Goal: Task Accomplishment & Management: Use online tool/utility

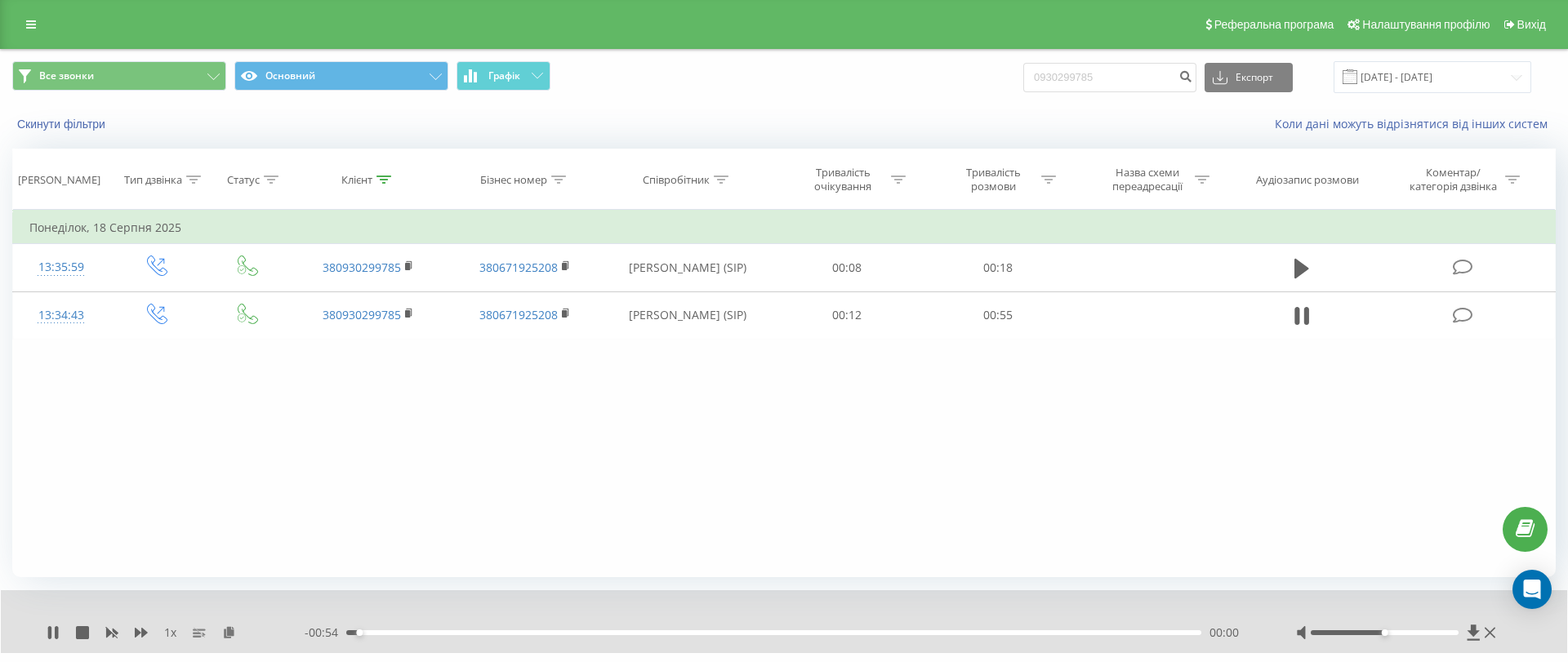
click at [1422, 634] on div at bounding box center [1397, 634] width 203 height 17
drag, startPoint x: 1424, startPoint y: 633, endPoint x: 1470, endPoint y: 634, distance: 46.0
click at [1470, 634] on div at bounding box center [1397, 634] width 203 height 17
click at [1470, 634] on icon at bounding box center [1474, 634] width 14 height 17
click at [137, 625] on div "1 x" at bounding box center [176, 634] width 258 height 17
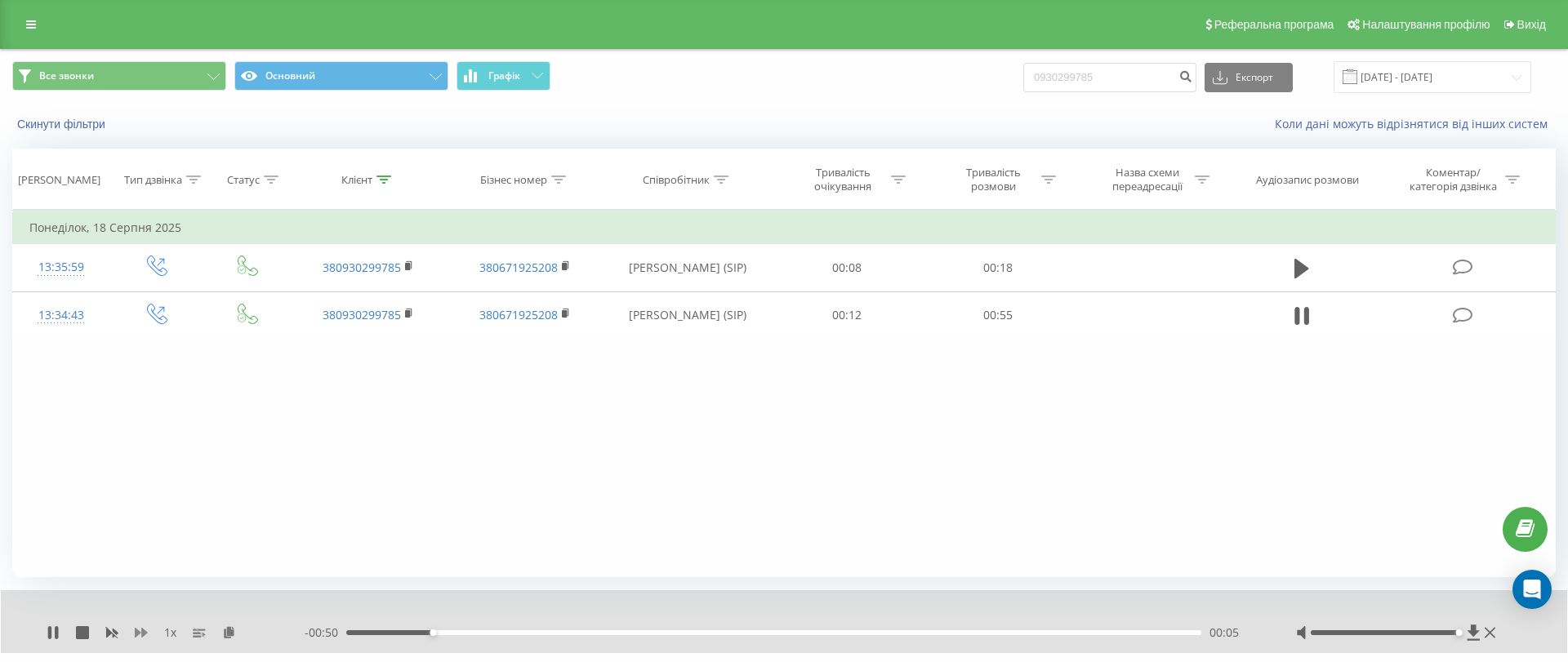
click at [138, 627] on icon at bounding box center [141, 633] width 13 height 13
click at [986, 411] on div "Фільтрувати за умовою Дорівнює Введіть значення Скасувати OK Фільтрувати за умо…" at bounding box center [784, 394] width 1544 height 368
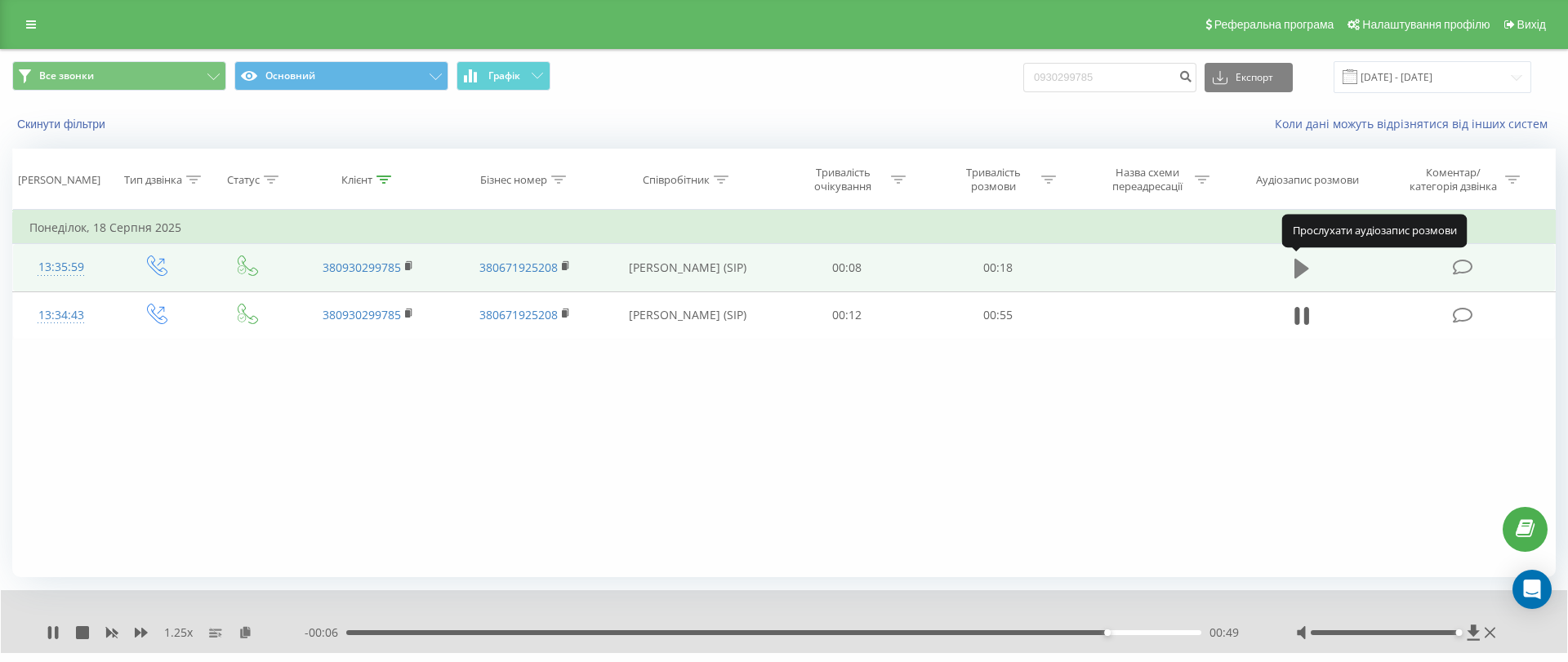
click at [1308, 263] on icon at bounding box center [1302, 268] width 15 height 23
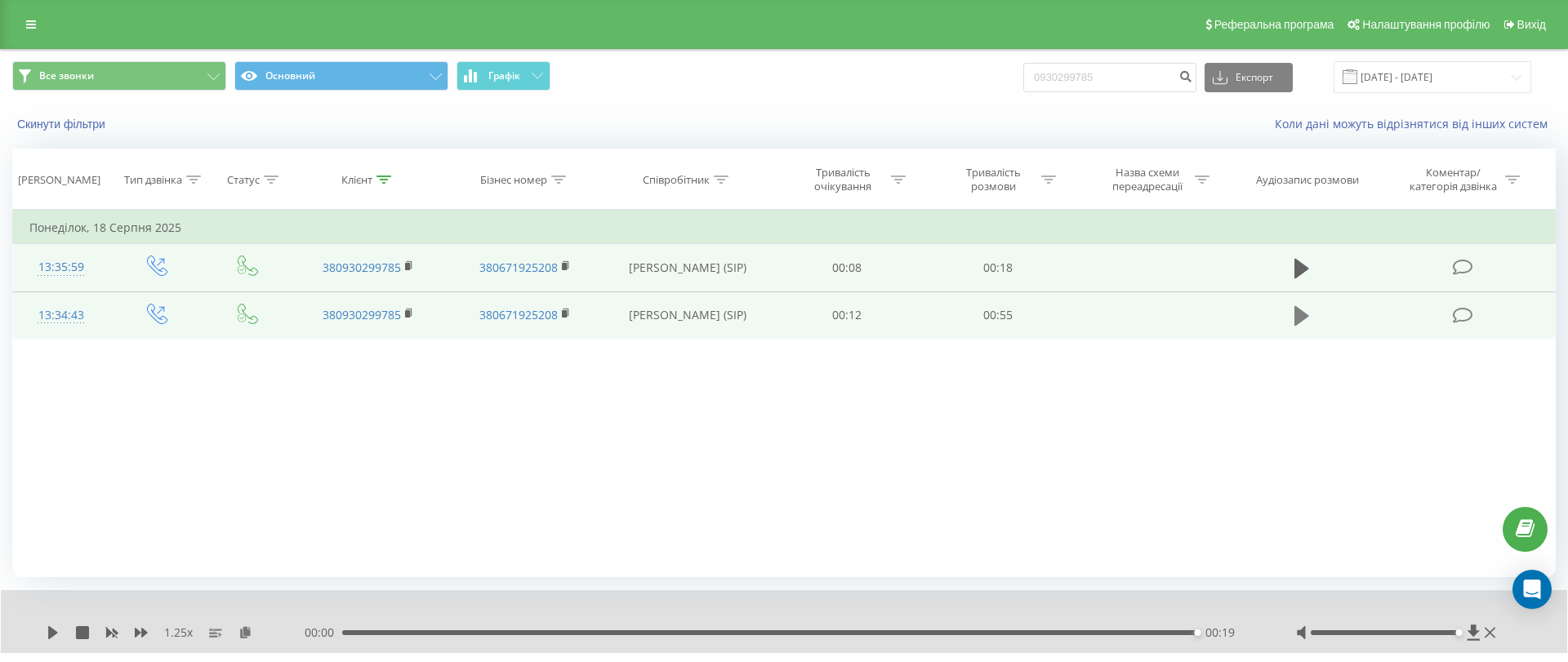
click at [1292, 313] on button at bounding box center [1301, 316] width 24 height 24
click at [1298, 321] on icon at bounding box center [1302, 315] width 15 height 19
click at [46, 633] on div "1.25 x 00:00 00:55 00:55" at bounding box center [784, 621] width 1566 height 63
click at [1296, 323] on icon at bounding box center [1302, 315] width 15 height 19
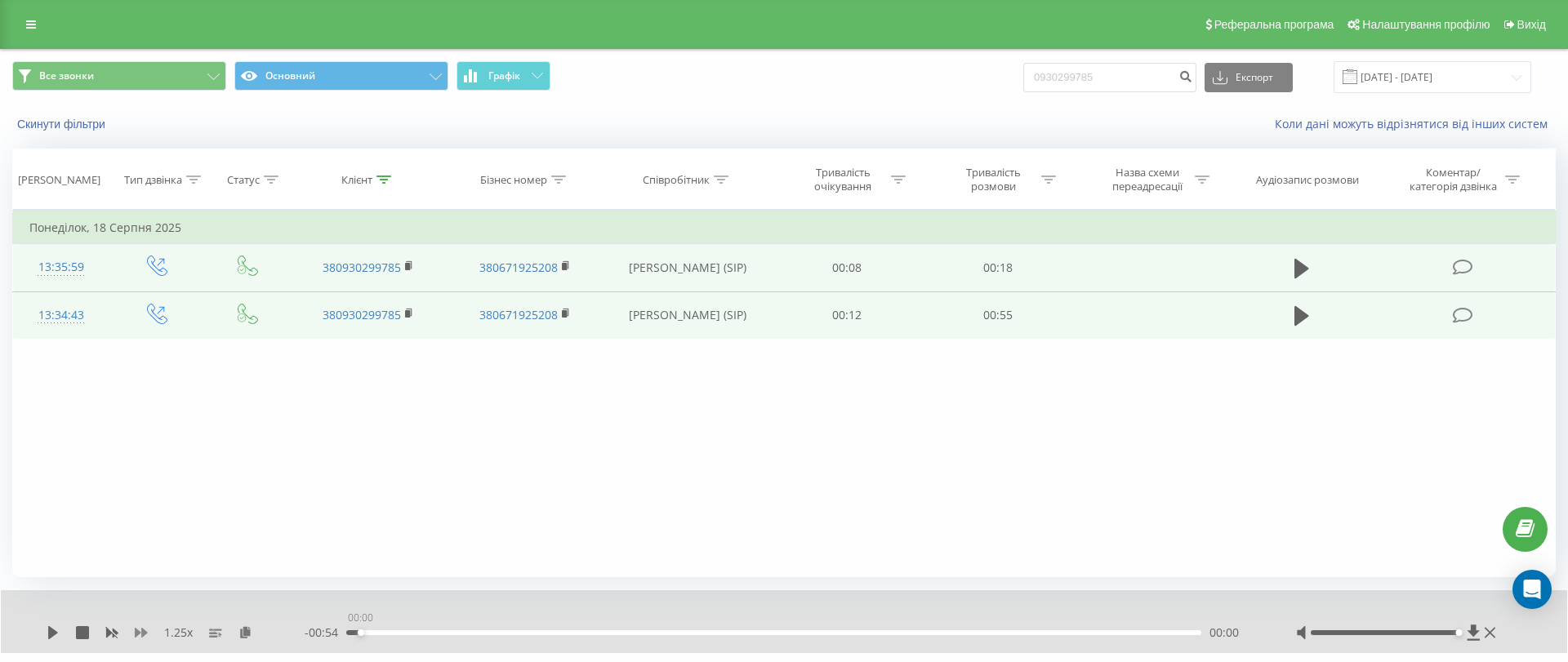
drag, startPoint x: 362, startPoint y: 633, endPoint x: 145, endPoint y: 630, distance: 217.0
click at [145, 630] on div "1.25 x - 00:54 00:00 00:00" at bounding box center [773, 634] width 1453 height 17
click at [49, 628] on icon at bounding box center [53, 633] width 10 height 13
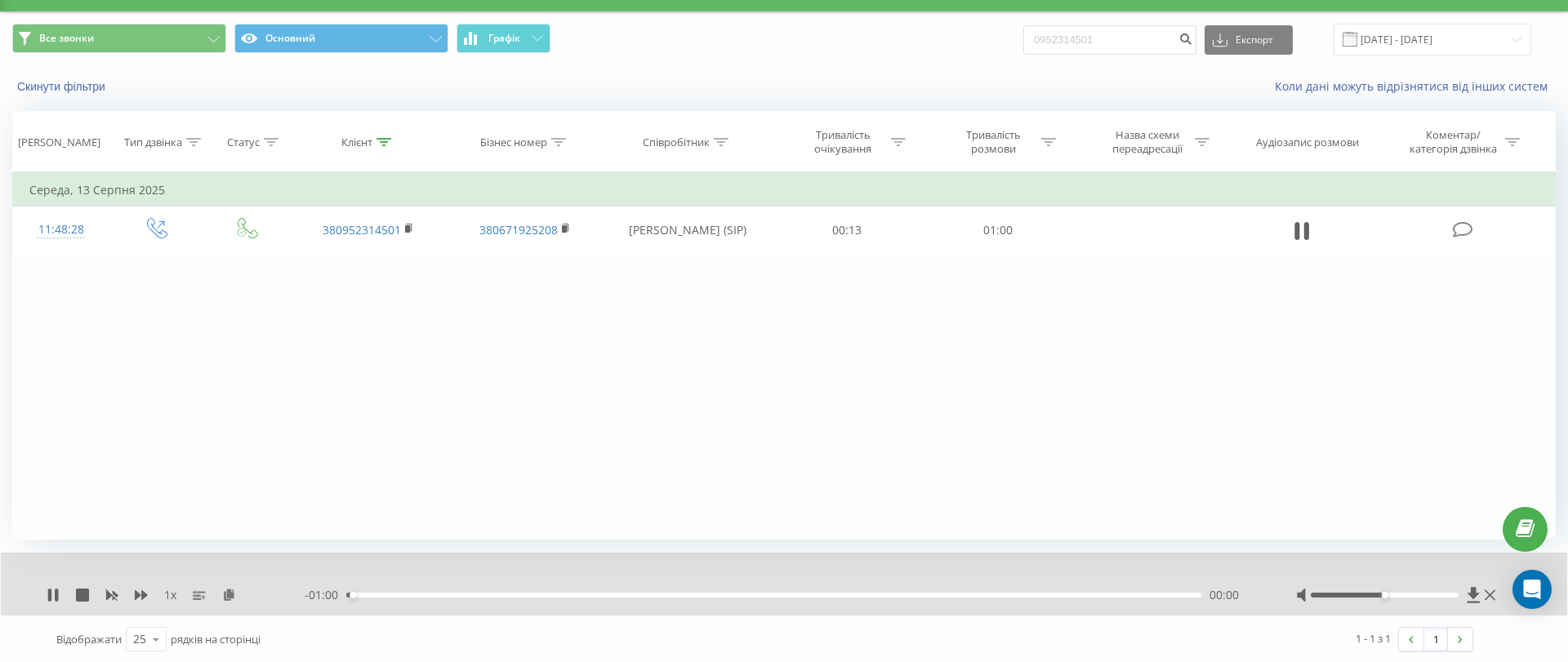
drag, startPoint x: 1408, startPoint y: 590, endPoint x: 1418, endPoint y: 590, distance: 10.0
click at [1418, 590] on div at bounding box center [1397, 596] width 203 height 17
click at [1415, 599] on div at bounding box center [1397, 596] width 203 height 17
click at [145, 596] on icon at bounding box center [141, 595] width 13 height 10
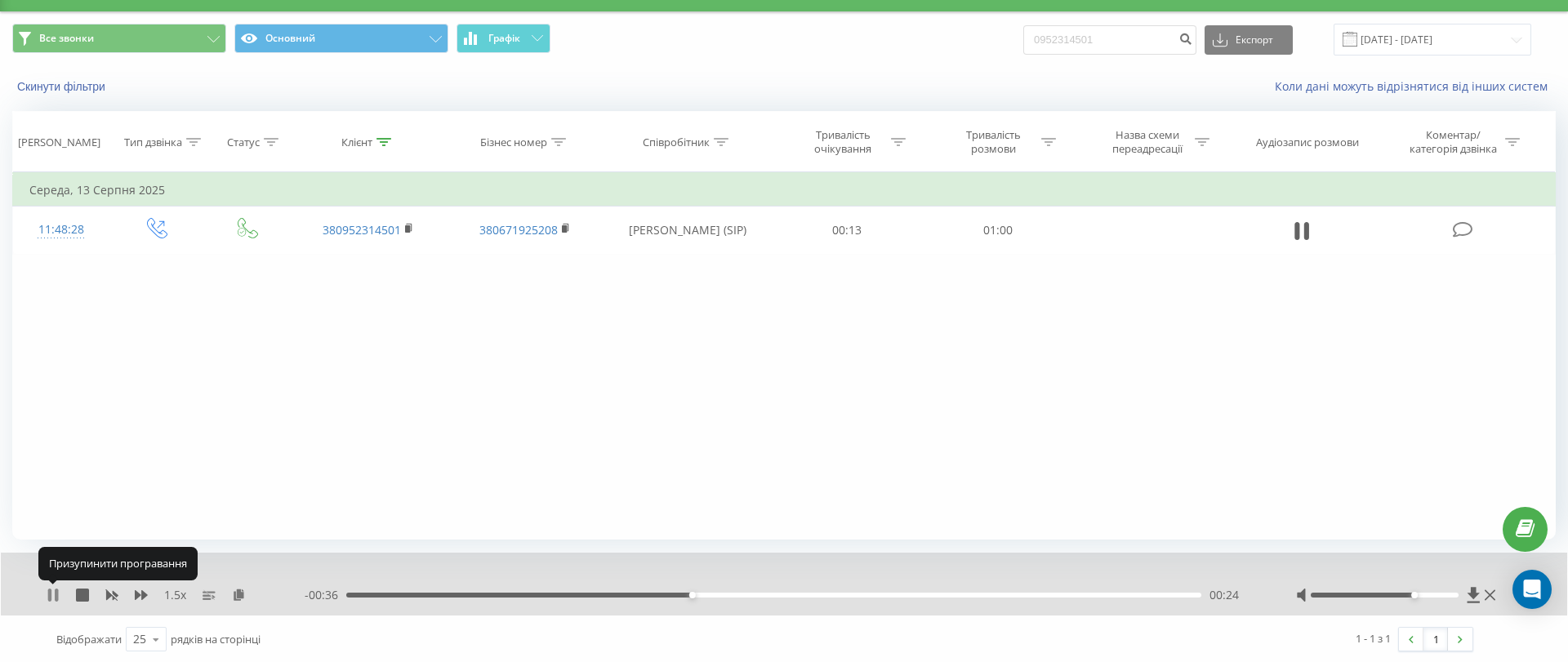
click at [56, 589] on icon at bounding box center [56, 596] width 3 height 13
